Goal: Task Accomplishment & Management: Use online tool/utility

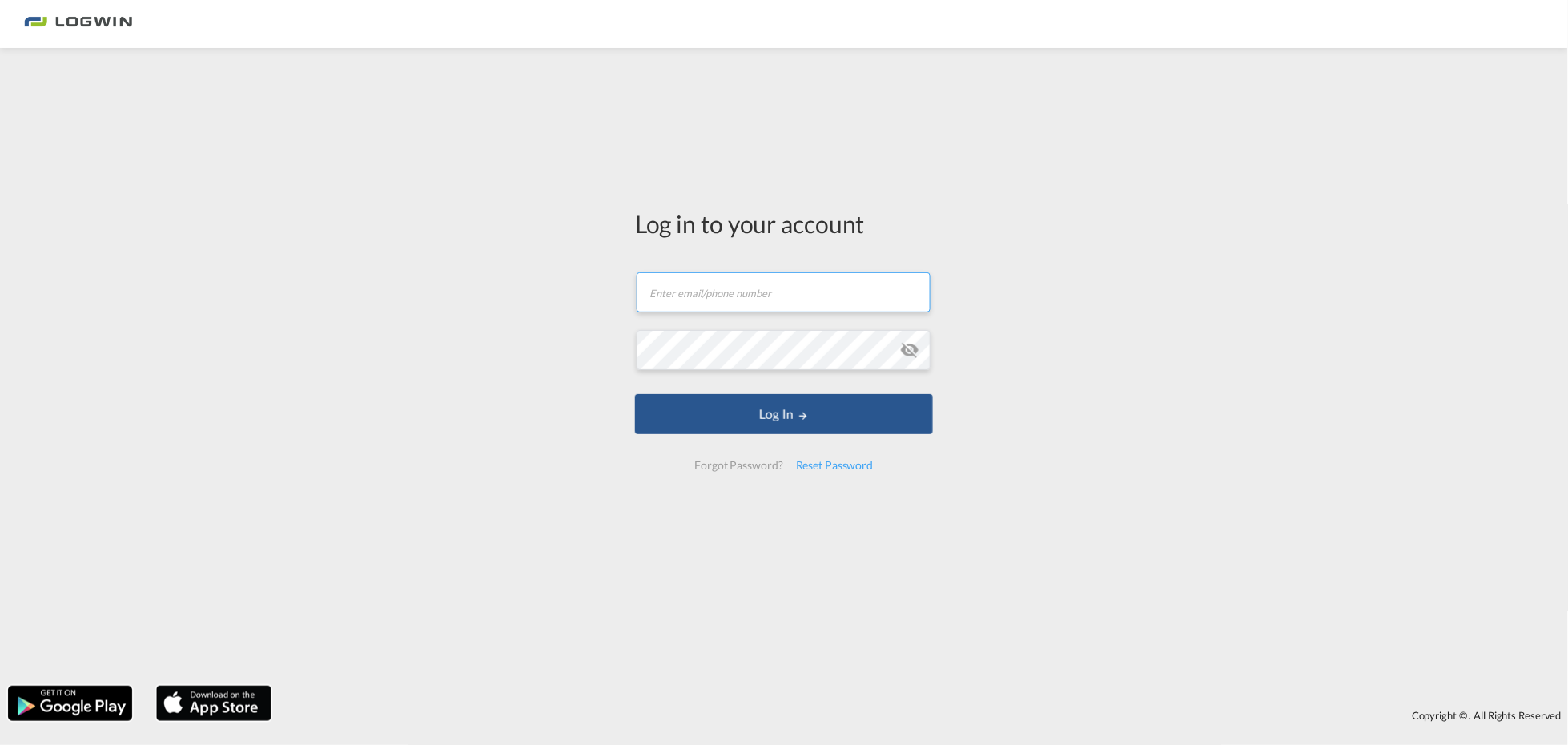
click at [754, 298] on input "text" at bounding box center [784, 291] width 294 height 40
type input "[EMAIL_ADDRESS][PERSON_NAME][DOMAIN_NAME]"
click at [635, 394] on button "Log In" at bounding box center [784, 413] width 298 height 40
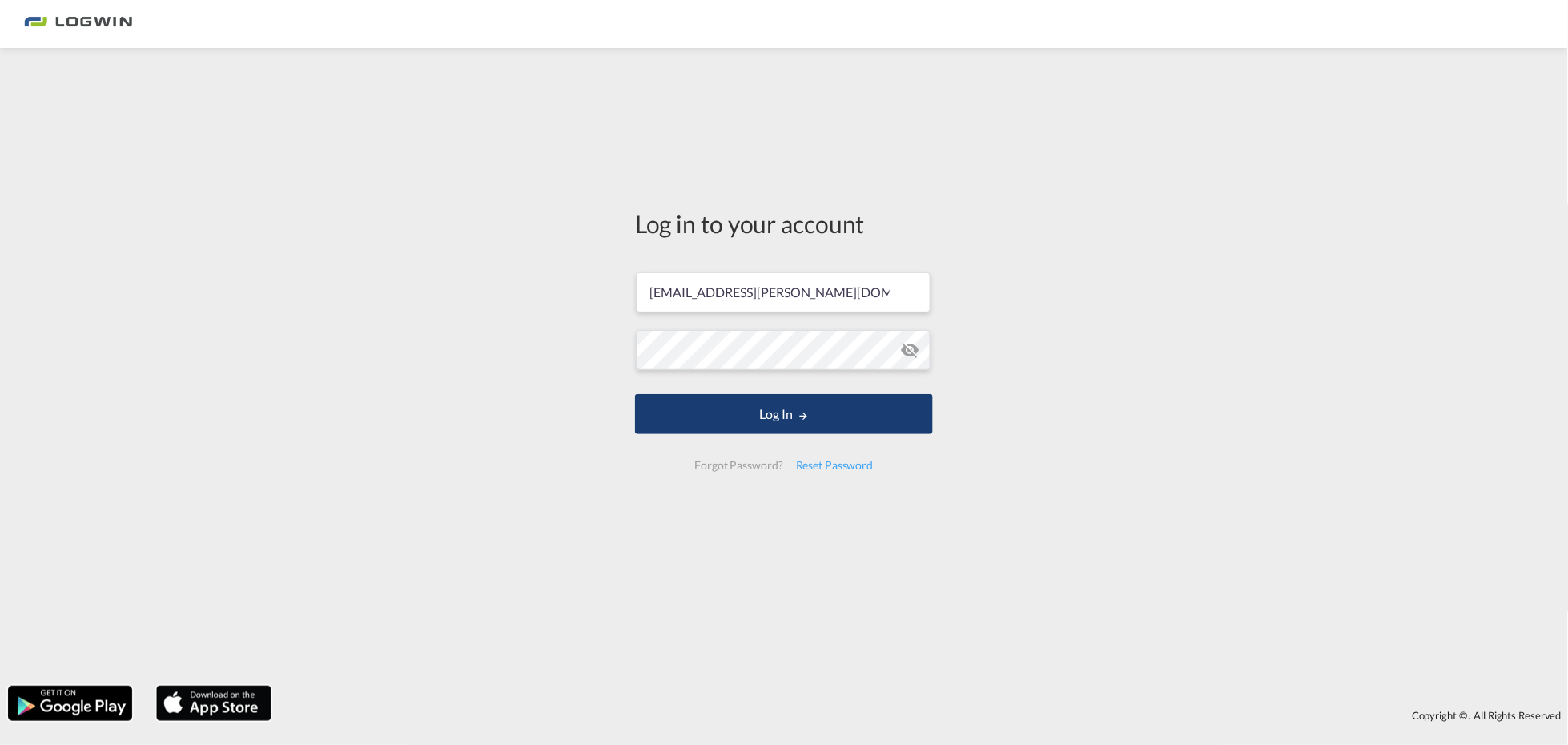
click at [755, 423] on button "Log In" at bounding box center [784, 413] width 298 height 40
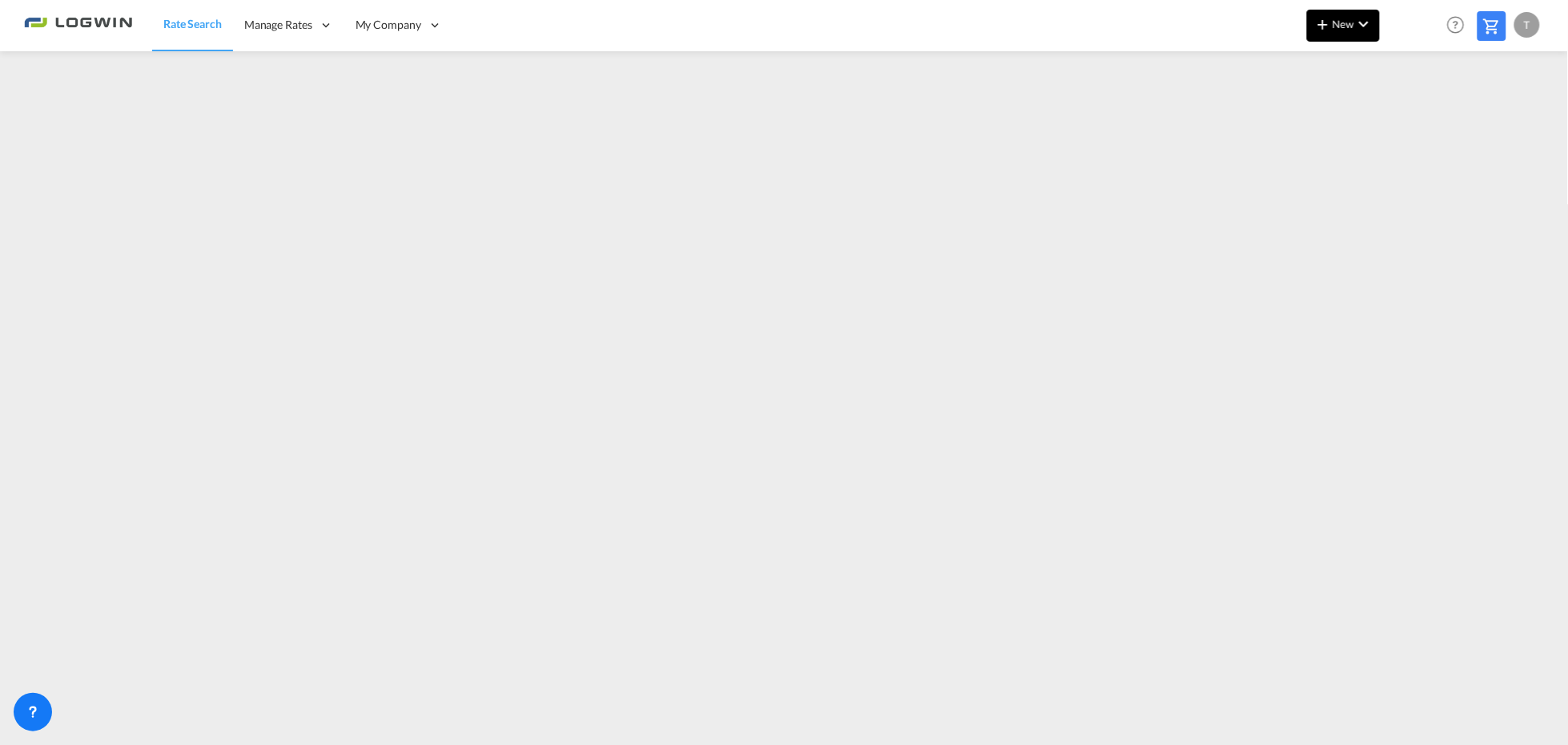
click at [1342, 24] on span "New" at bounding box center [1344, 23] width 60 height 13
click at [1406, 122] on span "Ratesheet" at bounding box center [1411, 120] width 17 height 32
click at [1357, 21] on md-icon "icon-chevron-down" at bounding box center [1364, 24] width 19 height 19
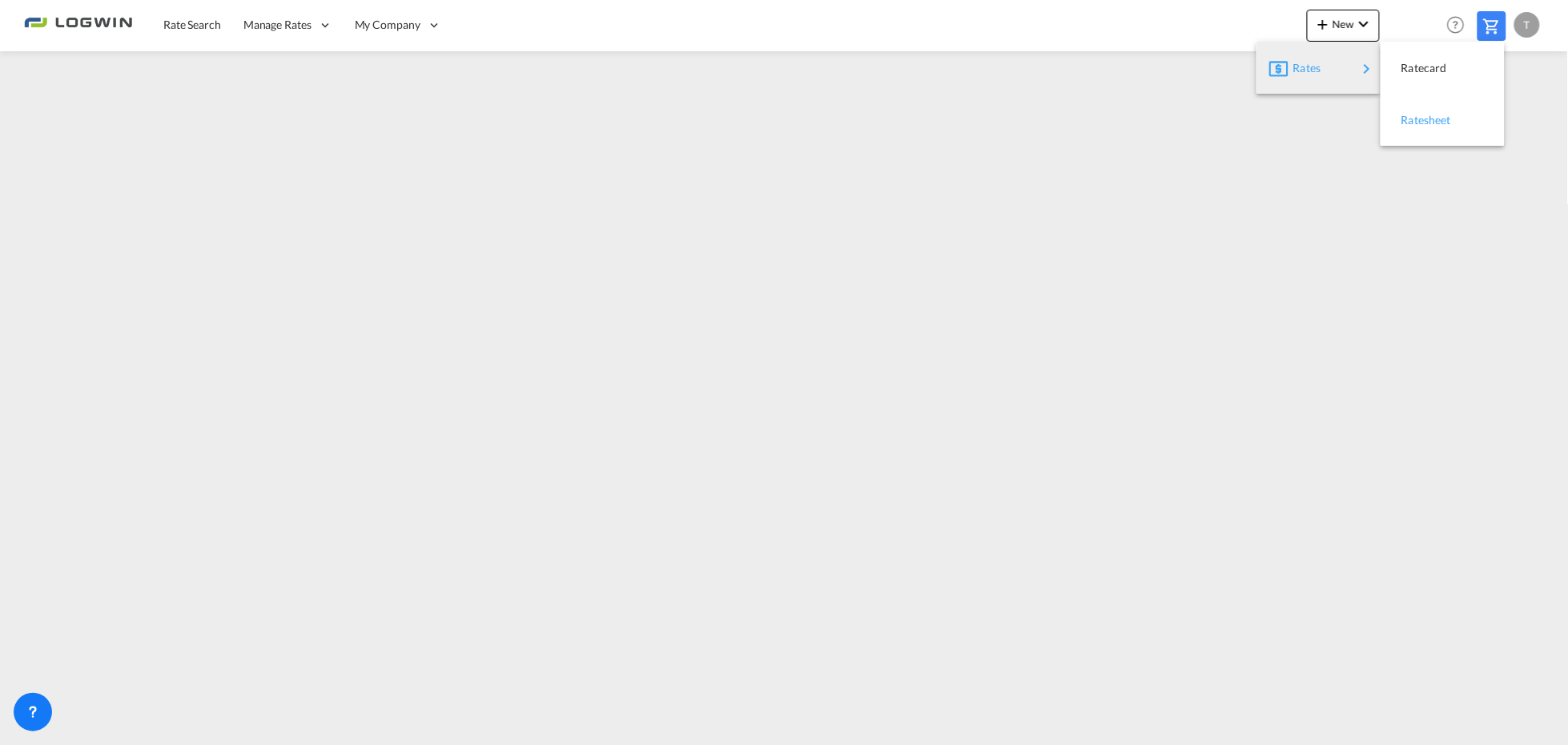
click at [1413, 115] on span "Ratesheet" at bounding box center [1411, 120] width 17 height 32
click at [210, 21] on span "Rate Search" at bounding box center [192, 24] width 58 height 14
